Goal: Task Accomplishment & Management: Use online tool/utility

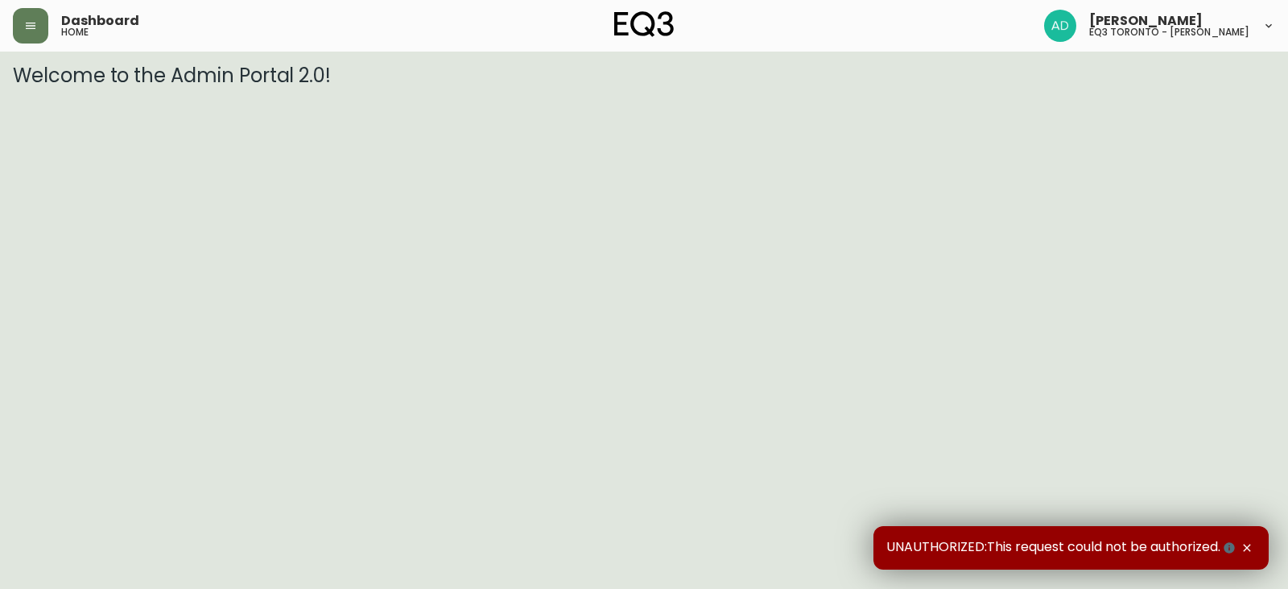
drag, startPoint x: 31, startPoint y: 23, endPoint x: 43, endPoint y: 47, distance: 27.0
click at [28, 21] on icon "button" at bounding box center [30, 25] width 13 height 13
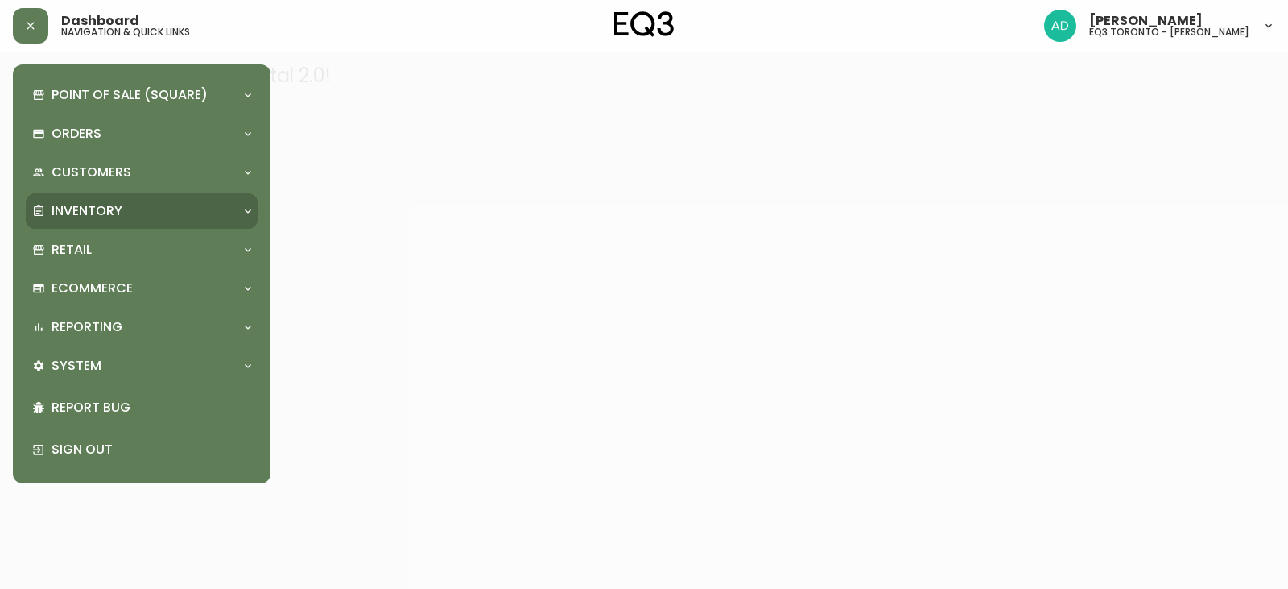
click at [147, 209] on div "Inventory" at bounding box center [133, 211] width 203 height 18
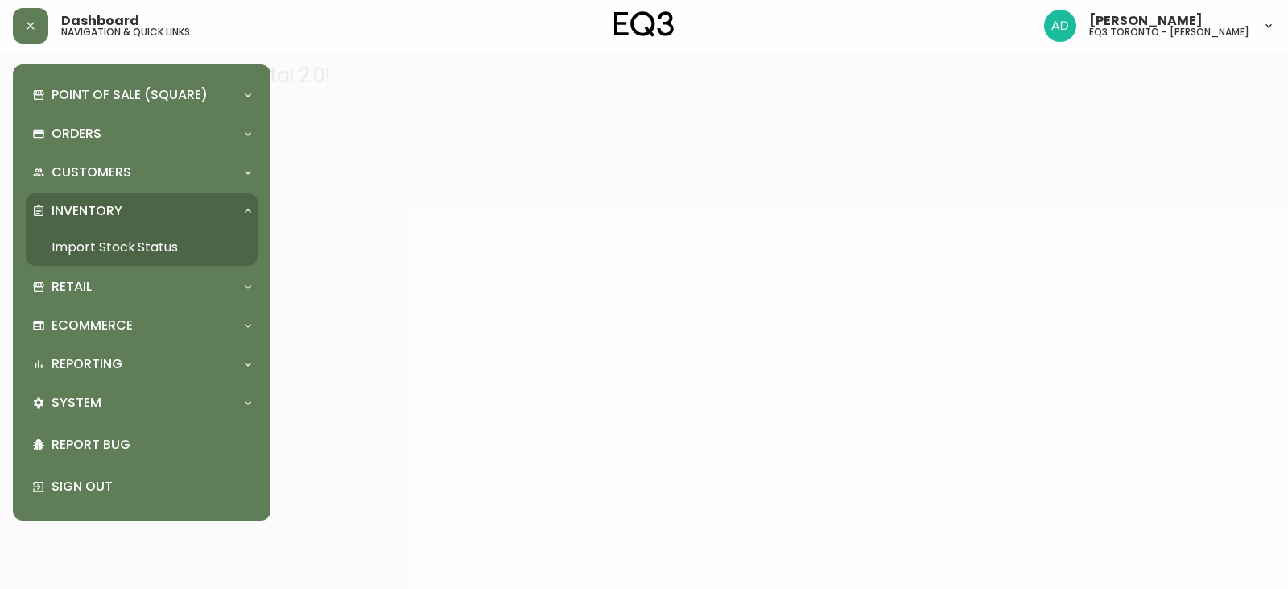
click at [133, 242] on link "Import Stock Status" at bounding box center [142, 247] width 232 height 37
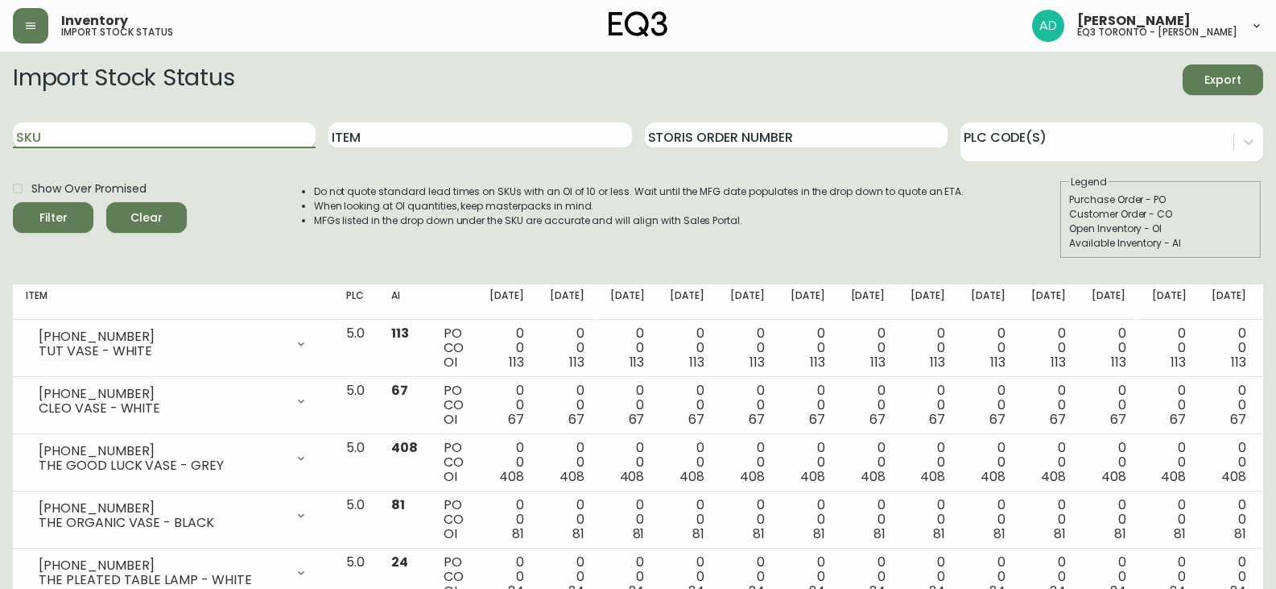
drag, startPoint x: 278, startPoint y: 132, endPoint x: 261, endPoint y: 124, distance: 18.7
click at [275, 132] on input "SKU" at bounding box center [164, 135] width 303 height 26
paste input "[PHONE_NUMBER]"
type input "[PHONE_NUMBER]"
click at [71, 209] on span "Filter" at bounding box center [53, 218] width 55 height 20
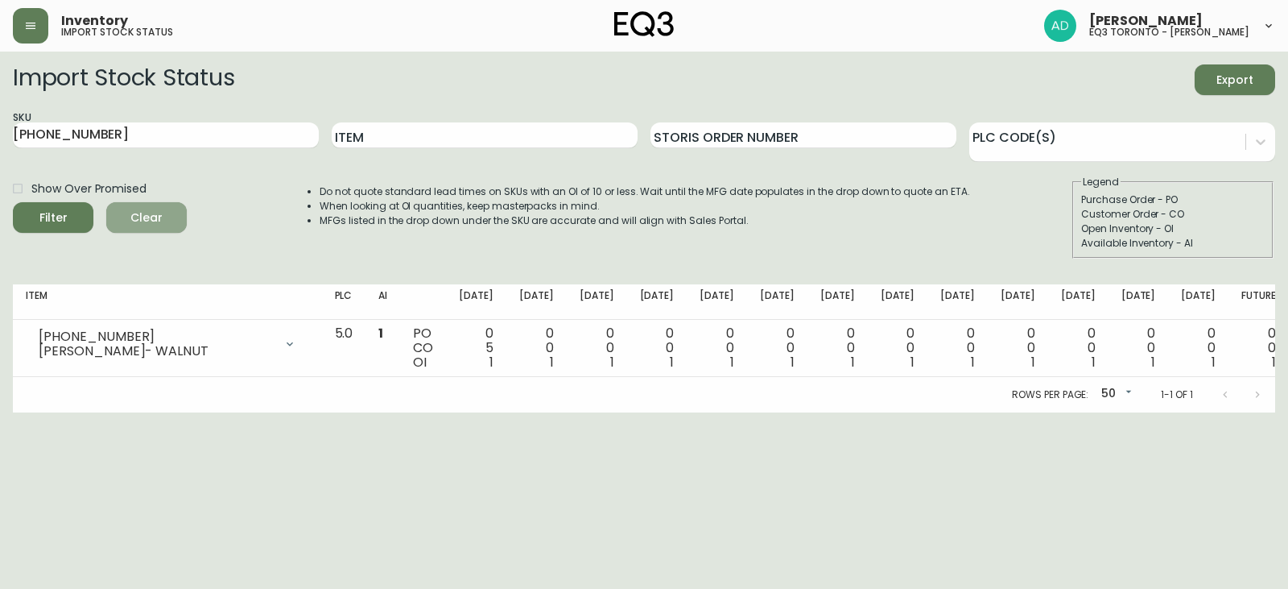
click at [114, 227] on button "Clear" at bounding box center [146, 217] width 81 height 31
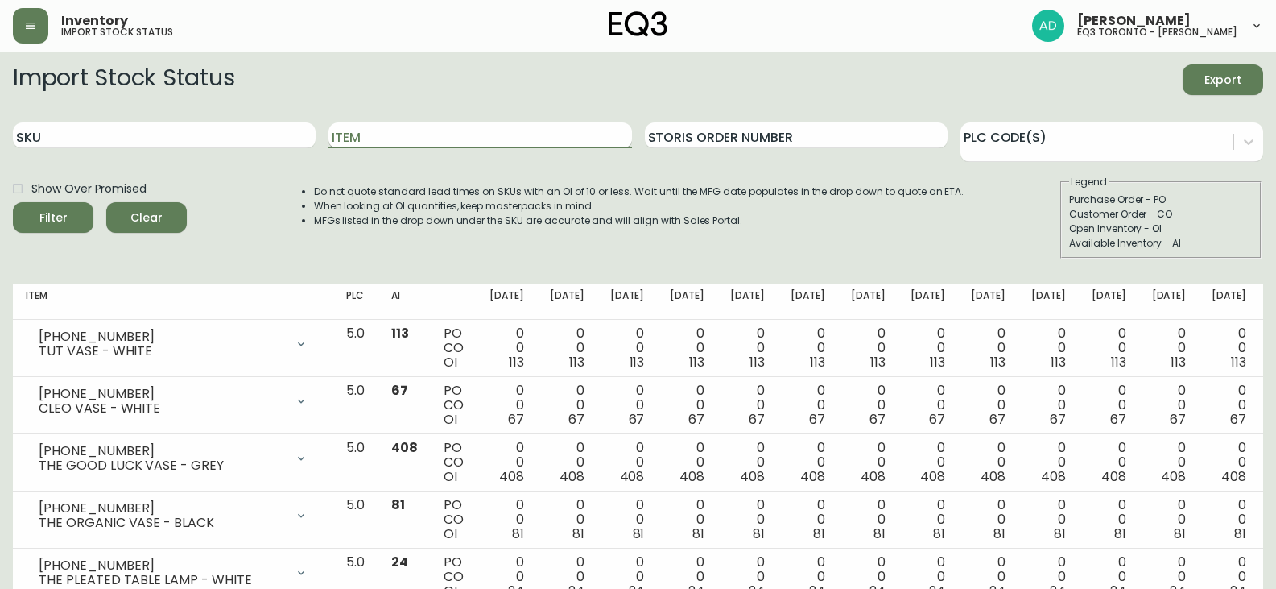
click at [465, 130] on input "Item" at bounding box center [480, 135] width 303 height 26
type input "[PERSON_NAME]"
click at [13, 202] on button "Filter" at bounding box center [53, 217] width 81 height 31
